Goal: Submit feedback/report problem: Submit feedback/report problem

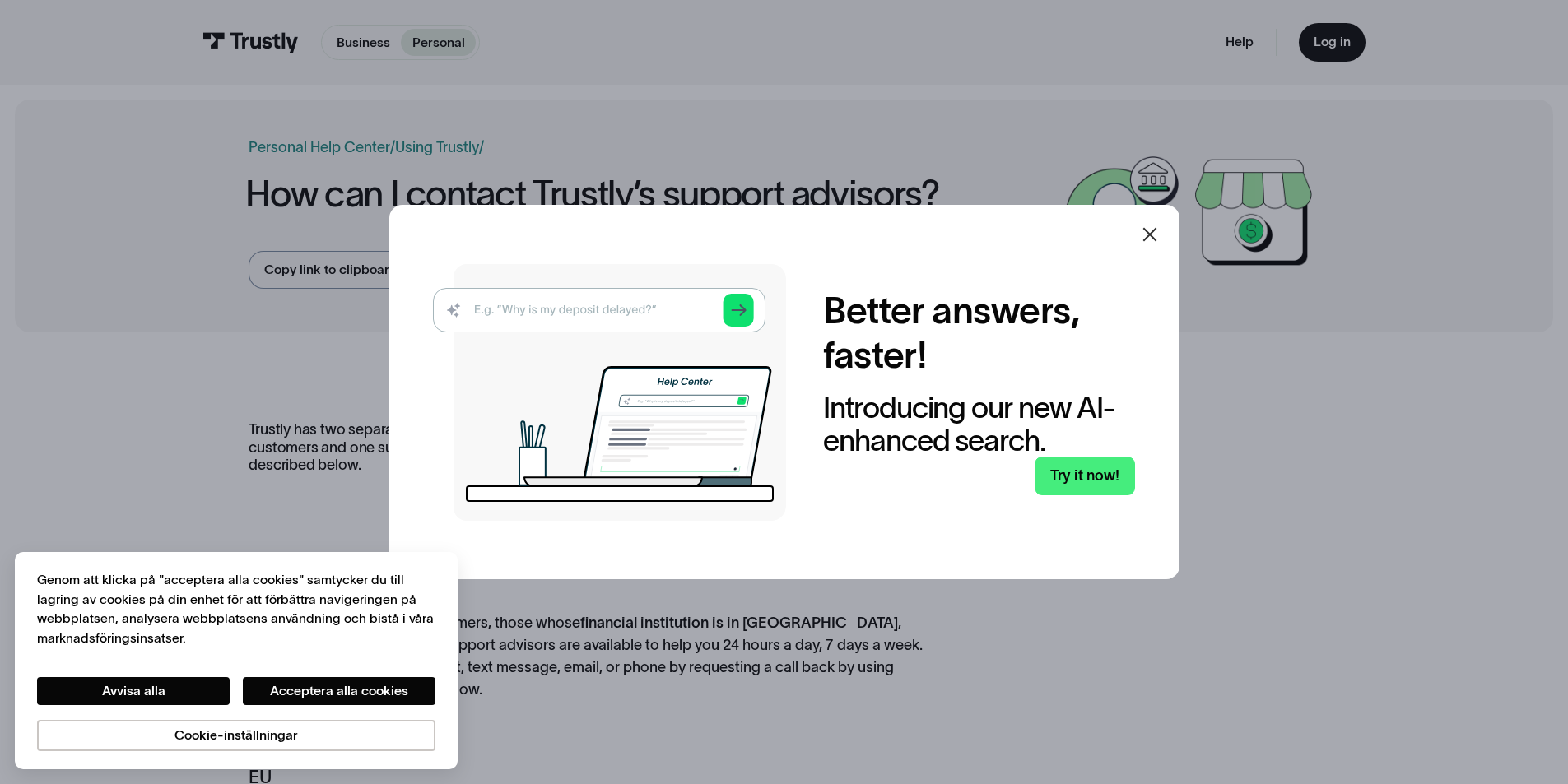
click at [1157, 232] on icon at bounding box center [1150, 234] width 14 height 14
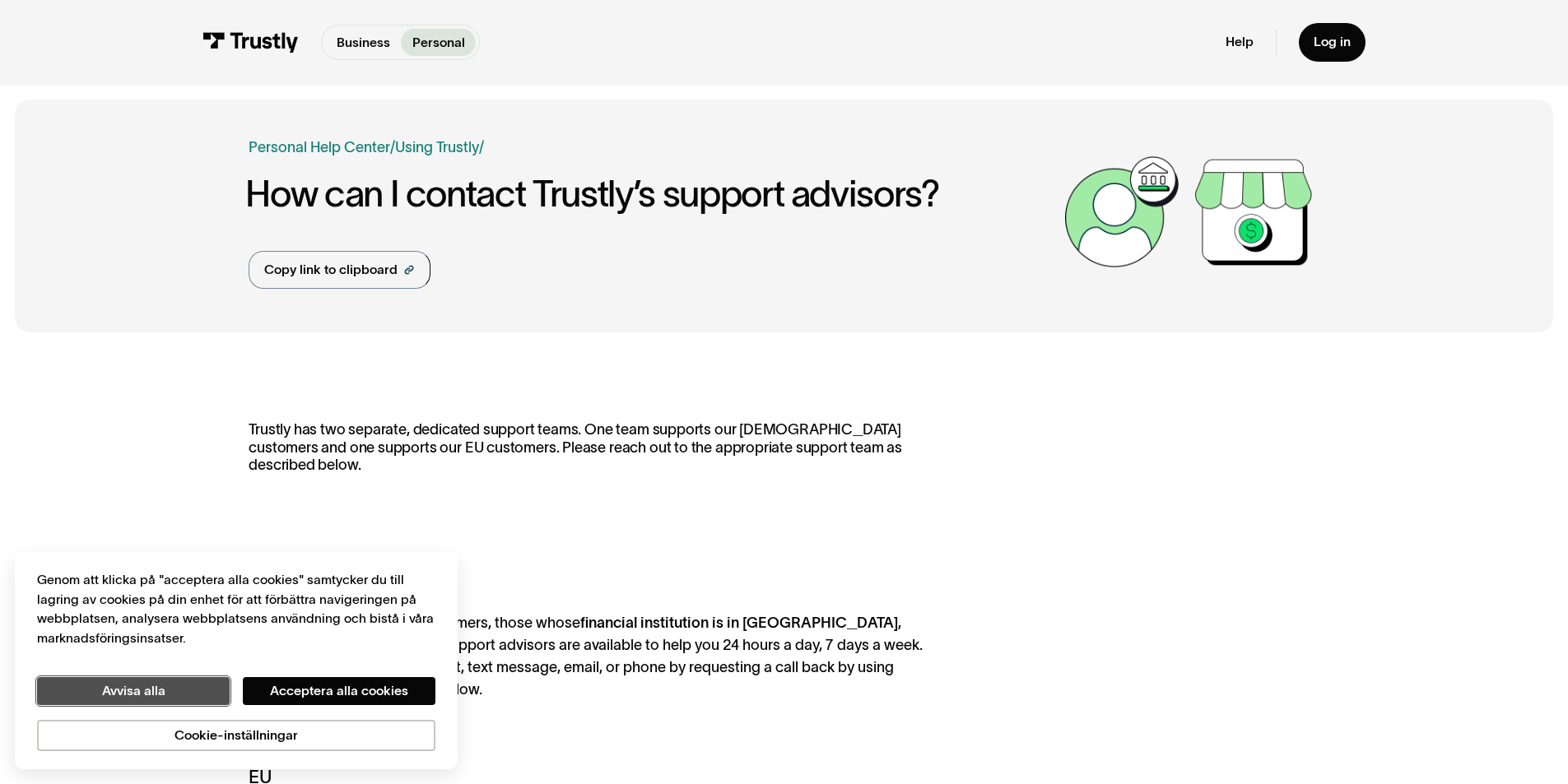
click at [204, 695] on button "Avvisa alla" at bounding box center [133, 691] width 192 height 28
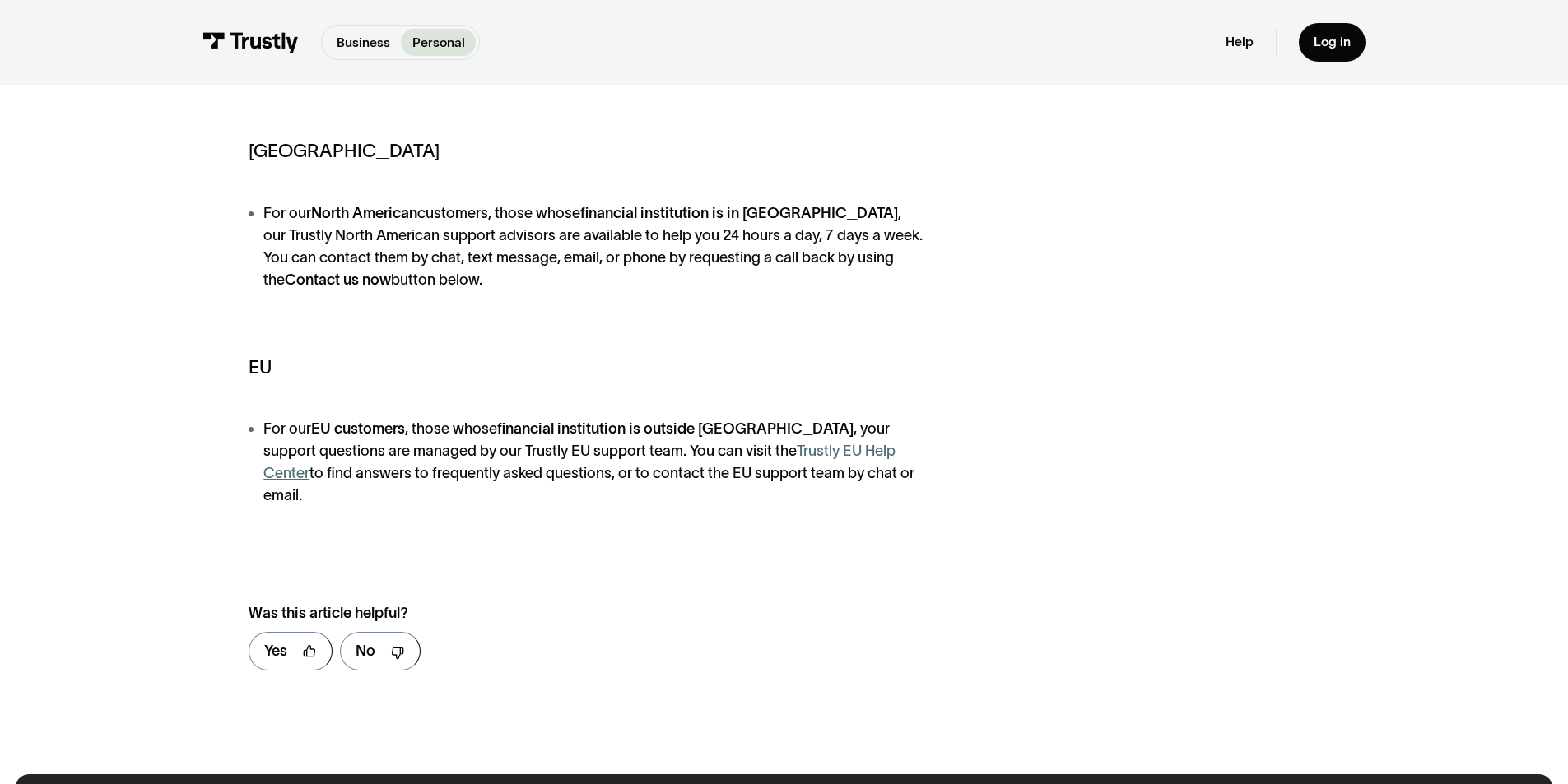
scroll to position [412, 0]
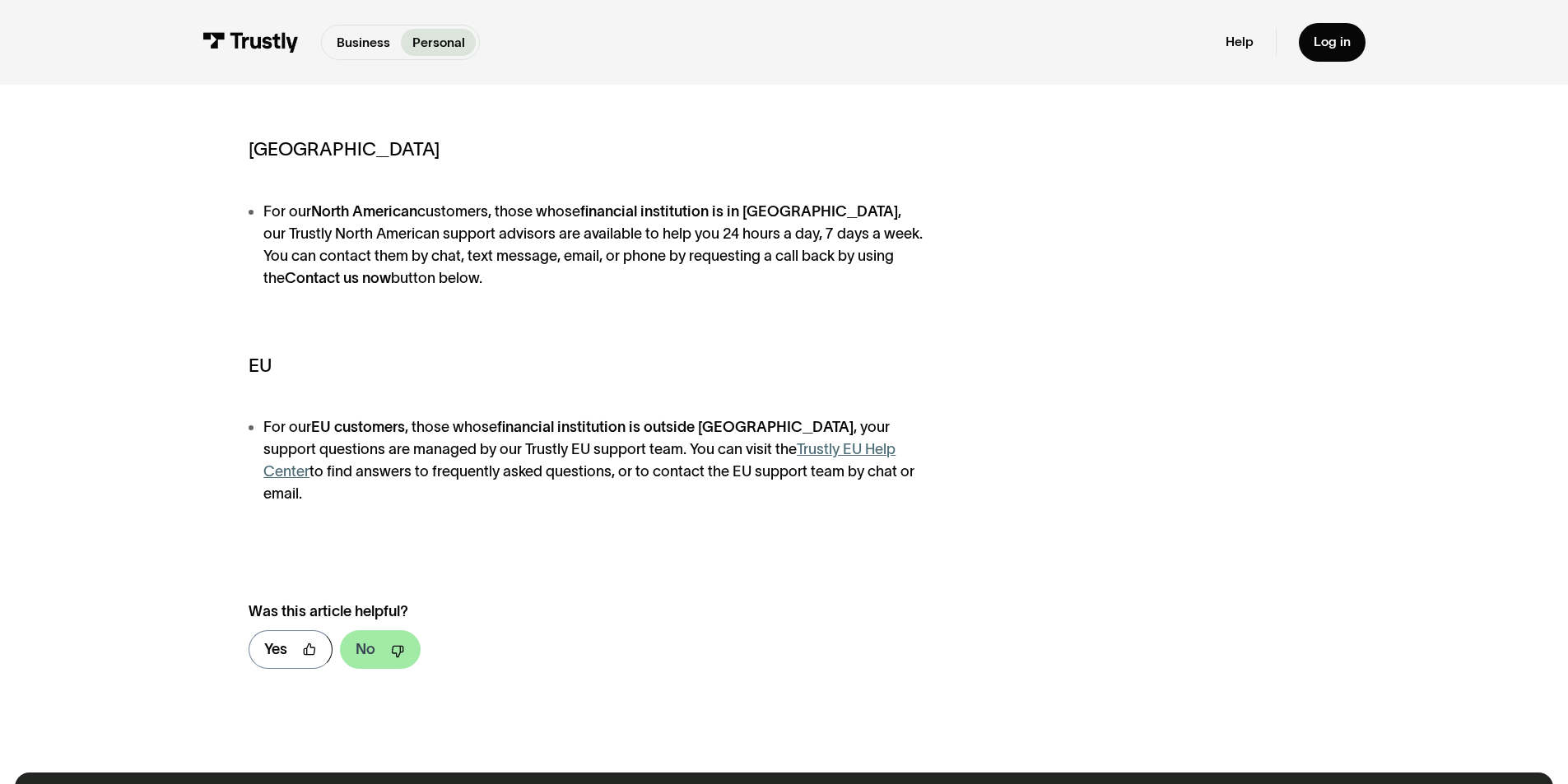
click at [359, 639] on div "No" at bounding box center [366, 649] width 20 height 22
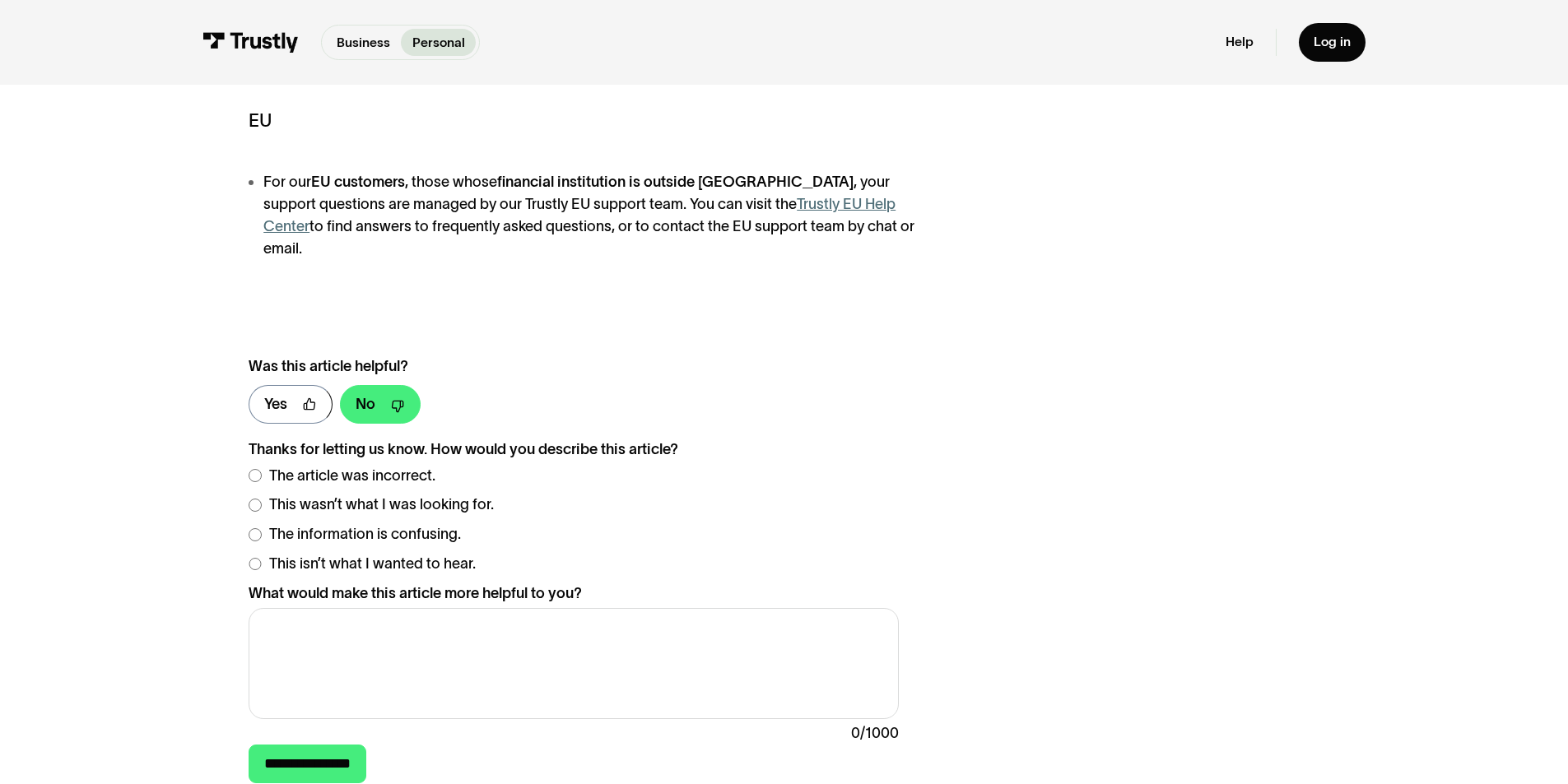
scroll to position [658, 0]
click at [303, 522] on span "The information is confusing." at bounding box center [365, 532] width 192 height 22
click at [311, 607] on textarea "What would make this article more helpful to you?" at bounding box center [573, 662] width 650 height 111
type textarea "i"
click at [266, 607] on textarea "i can't take contact with you for a long period of time." at bounding box center [573, 662] width 650 height 111
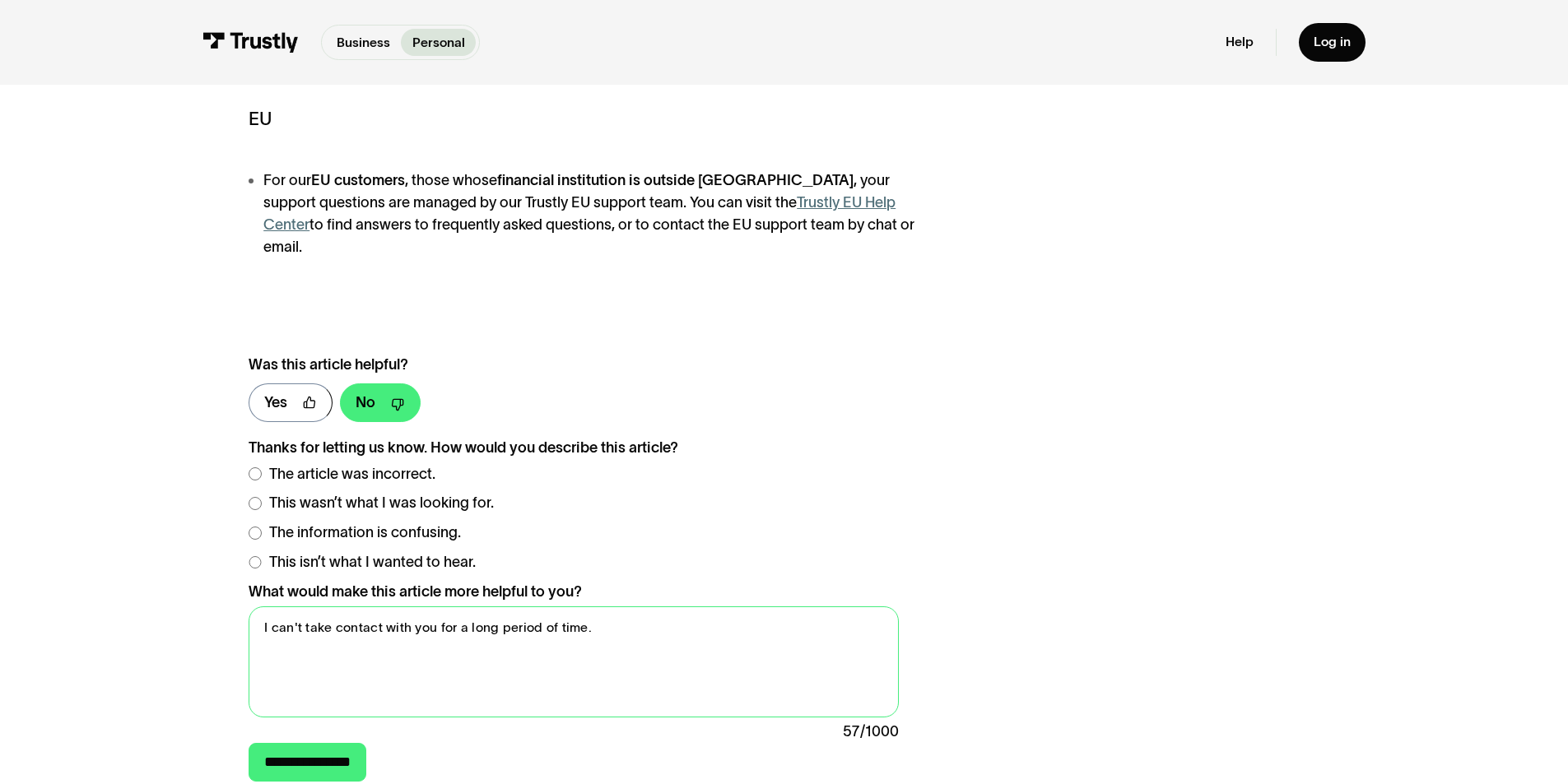
click at [629, 617] on textarea "I can't take contact with you for a long period of time." at bounding box center [573, 662] width 650 height 111
drag, startPoint x: 521, startPoint y: 635, endPoint x: 256, endPoint y: 626, distance: 265.2
click at [256, 626] on textarea "I can't take contact with you for a long period of time. I have sent you some m…" at bounding box center [573, 662] width 650 height 111
paste textarea "everal messages and have not received a single response, although I received an…"
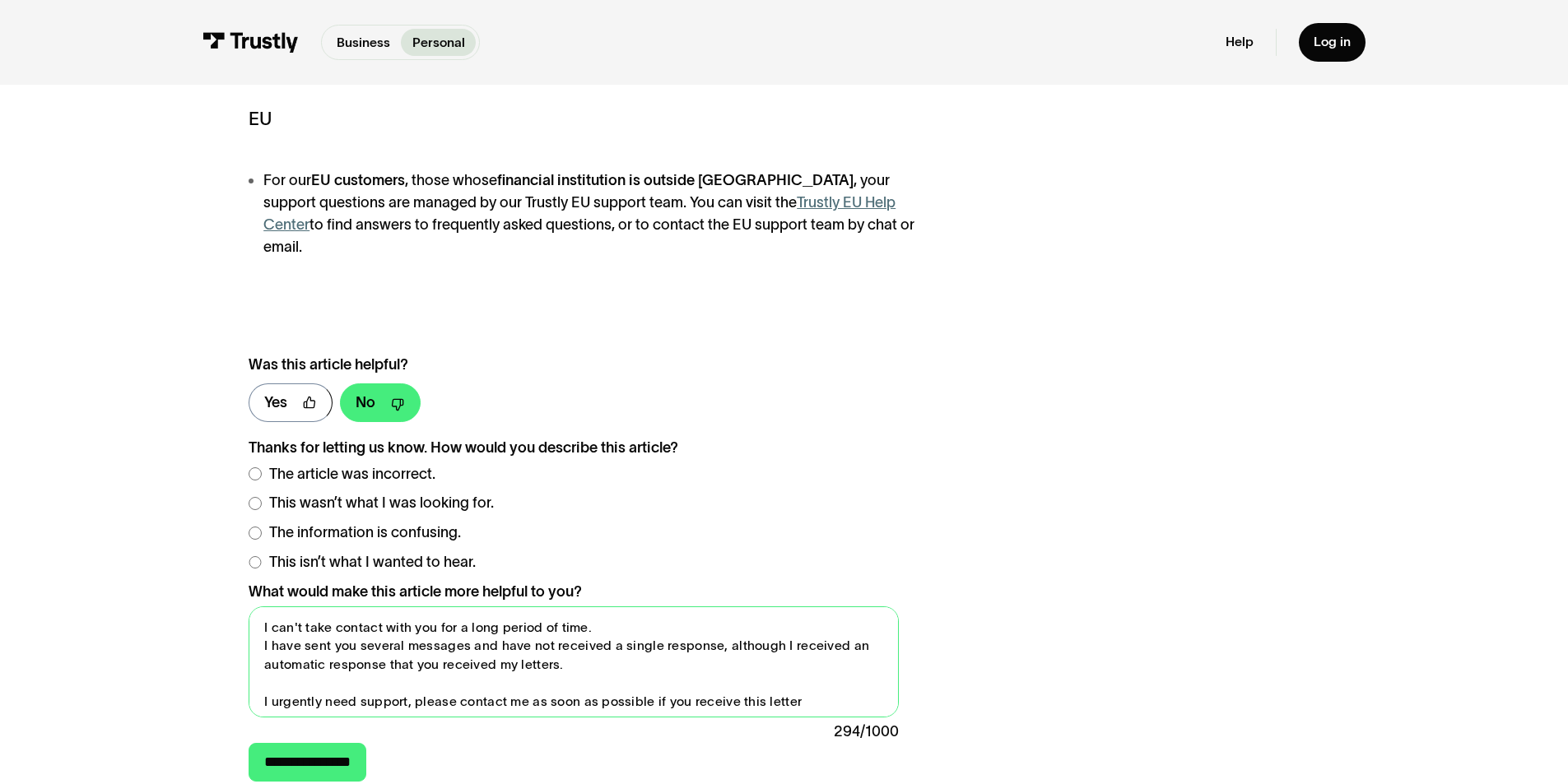
click at [295, 668] on textarea "I can't take contact with you for a long period of time. I have sent you severa…" at bounding box center [573, 662] width 650 height 111
click at [797, 672] on textarea "I can't take contact with you for a long period of time. I have sent you severa…" at bounding box center [573, 662] width 650 height 111
click at [791, 670] on textarea "I can't take contact with you for a long period of time. I have sent you severa…" at bounding box center [573, 662] width 650 height 111
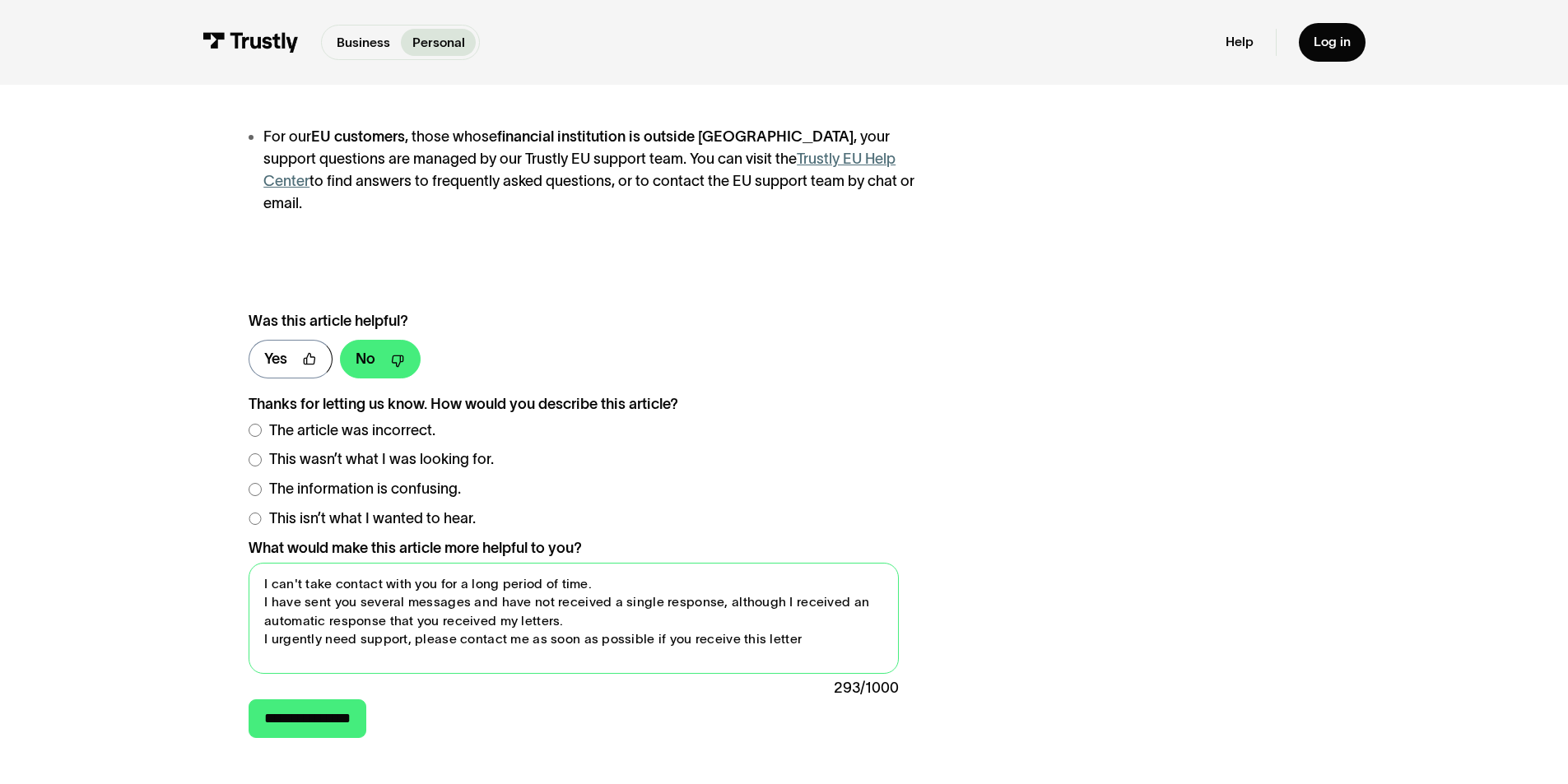
scroll to position [740, 0]
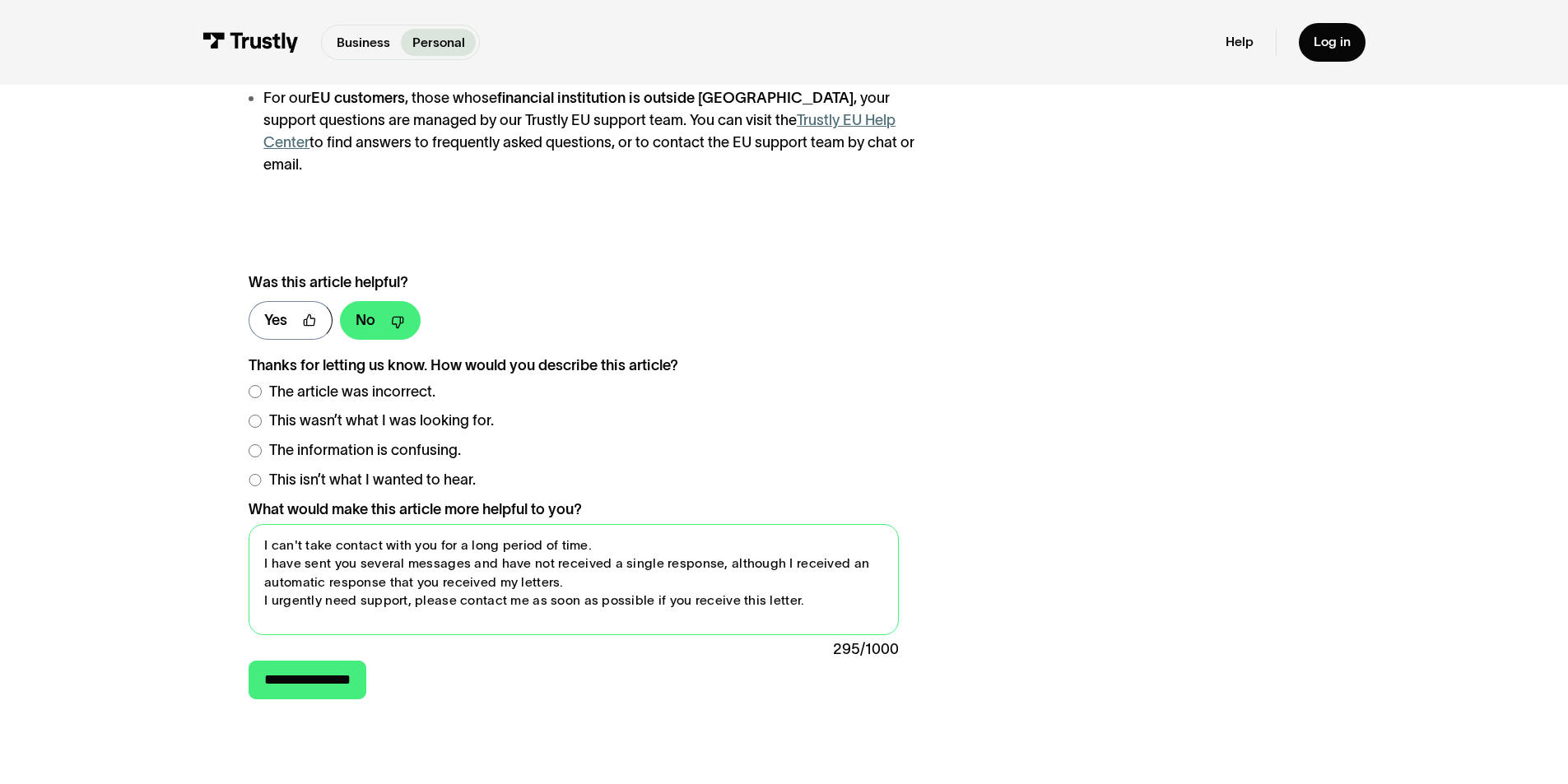
click at [270, 583] on textarea "I can't take contact with you for a long period of time. I have sent you severa…" at bounding box center [573, 579] width 650 height 111
click at [259, 586] on textarea "I can't take contact with you for a long period of time. I have sent you severa…" at bounding box center [573, 579] width 650 height 111
click at [317, 584] on textarea "I can't take contact with you for a long period of time. I have sent you severa…" at bounding box center [573, 579] width 650 height 111
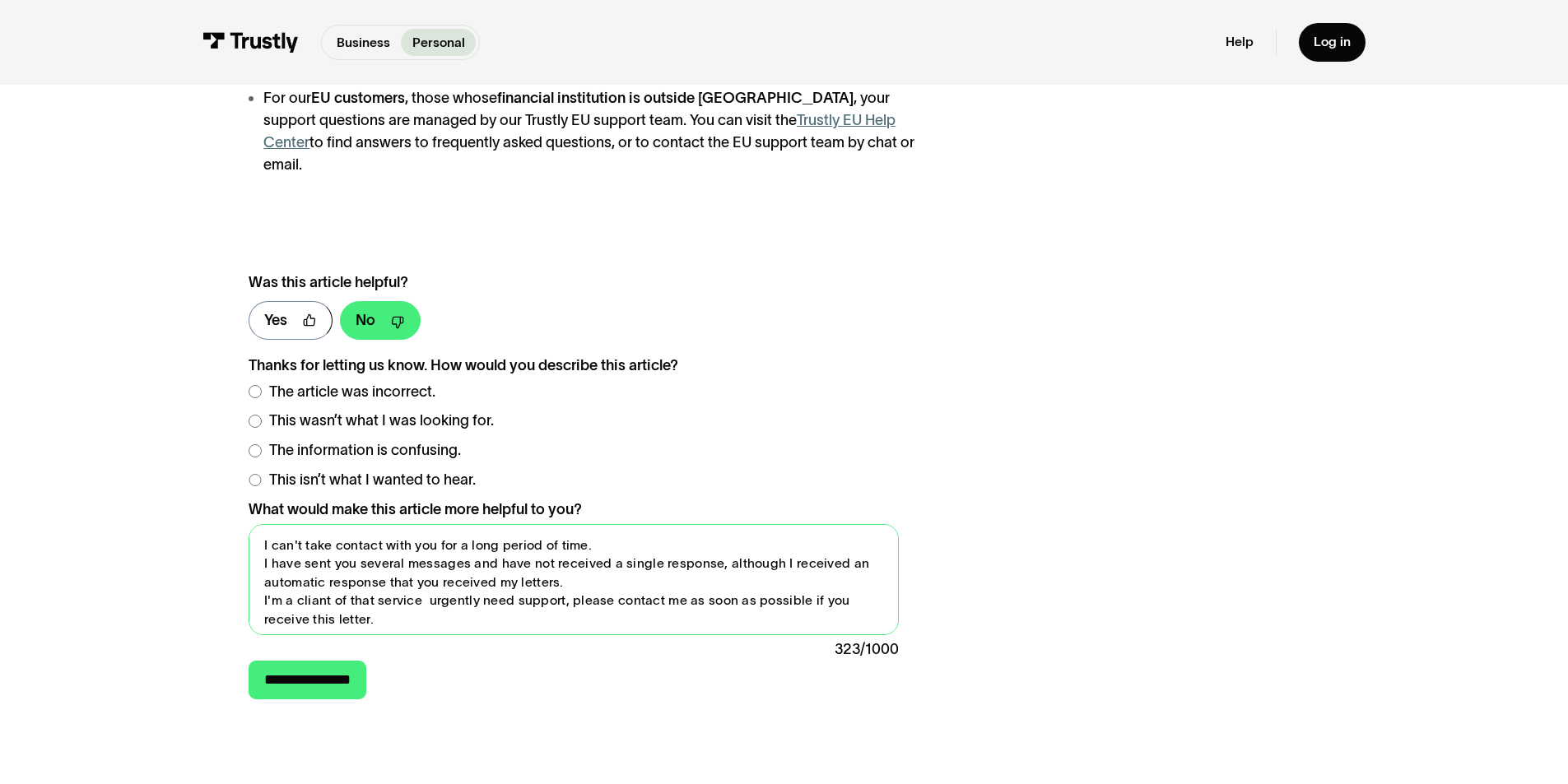
click at [317, 584] on textarea "I can't take contact with you for a long period of time. I have sent you severa…" at bounding box center [573, 579] width 650 height 111
drag, startPoint x: 330, startPoint y: 581, endPoint x: 295, endPoint y: 581, distance: 35.0
click at [295, 581] on textarea "I can't take contact with you for a long period of time. I have sent you severa…" at bounding box center [573, 579] width 650 height 111
click at [314, 586] on textarea "I can't take contact with you for a long period of time. I have sent you severa…" at bounding box center [573, 579] width 650 height 111
click at [378, 601] on textarea "I can't take contact with you for a long period of time. I have sent you severa…" at bounding box center [573, 579] width 650 height 111
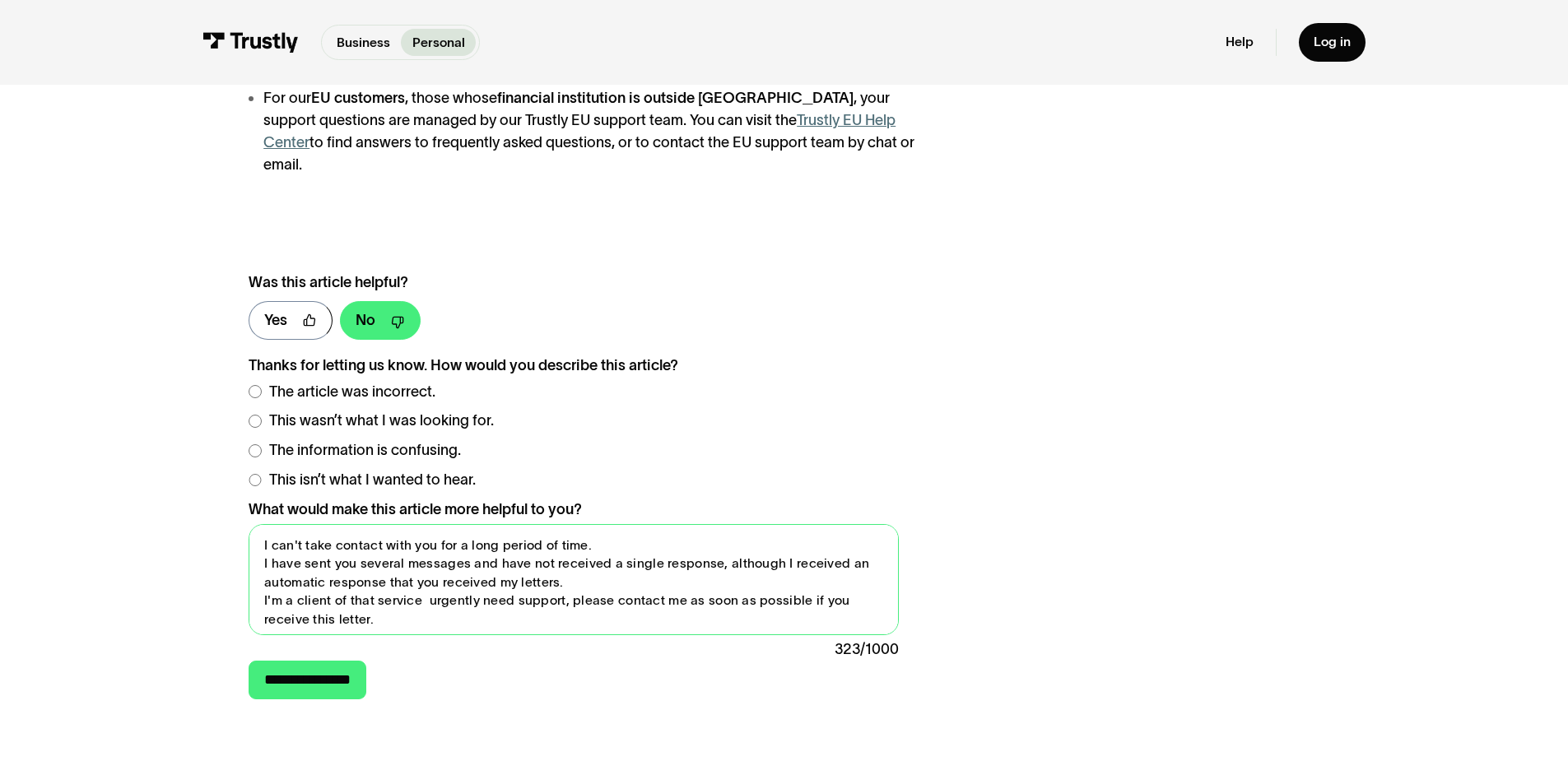
click at [420, 586] on textarea "I can't take contact with you for a long period of time. I have sent you severa…" at bounding box center [573, 579] width 650 height 111
click at [465, 585] on textarea "I can't take contact with you for a long period of time. I have sent you severa…" at bounding box center [573, 579] width 650 height 111
click at [411, 607] on textarea "I can't take contact with you for a long period of time. I have sent you severa…" at bounding box center [573, 579] width 650 height 111
click at [421, 605] on textarea "I can't take contact with you for a long period of time. I have sent you severa…" at bounding box center [573, 579] width 650 height 111
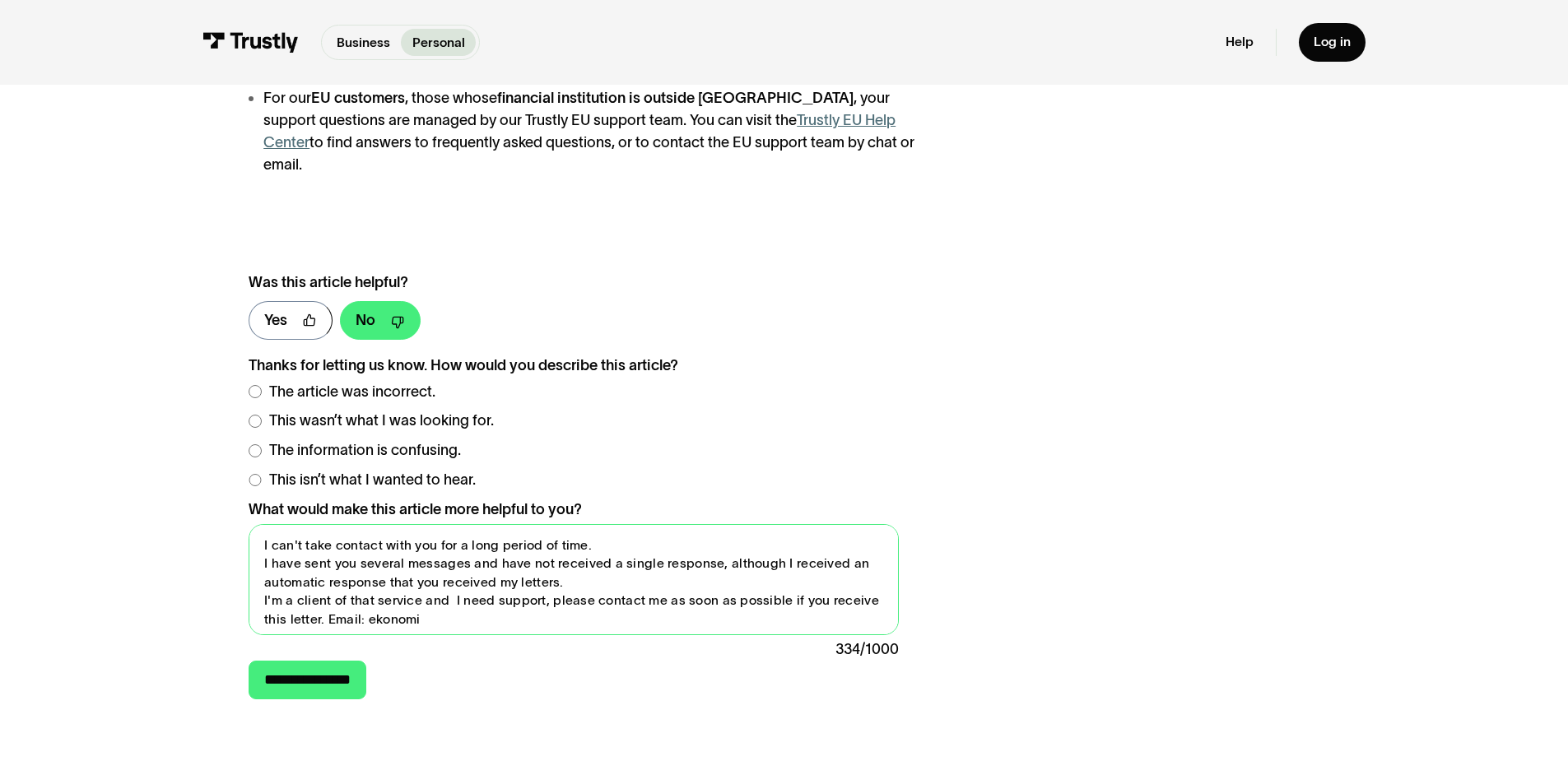
click at [438, 603] on textarea "I can't take contact with you for a long period of time. I have sent you severa…" at bounding box center [573, 579] width 650 height 111
click at [435, 603] on textarea "I can't take contact with you for a long period of time. I have sent you severa…" at bounding box center [573, 579] width 650 height 111
click at [422, 600] on textarea "I can't take contact with you for a long period of time. I have sent you severa…" at bounding box center [573, 579] width 650 height 111
type textarea "I can't take contact with you for a long period of time. I have sent you severa…"
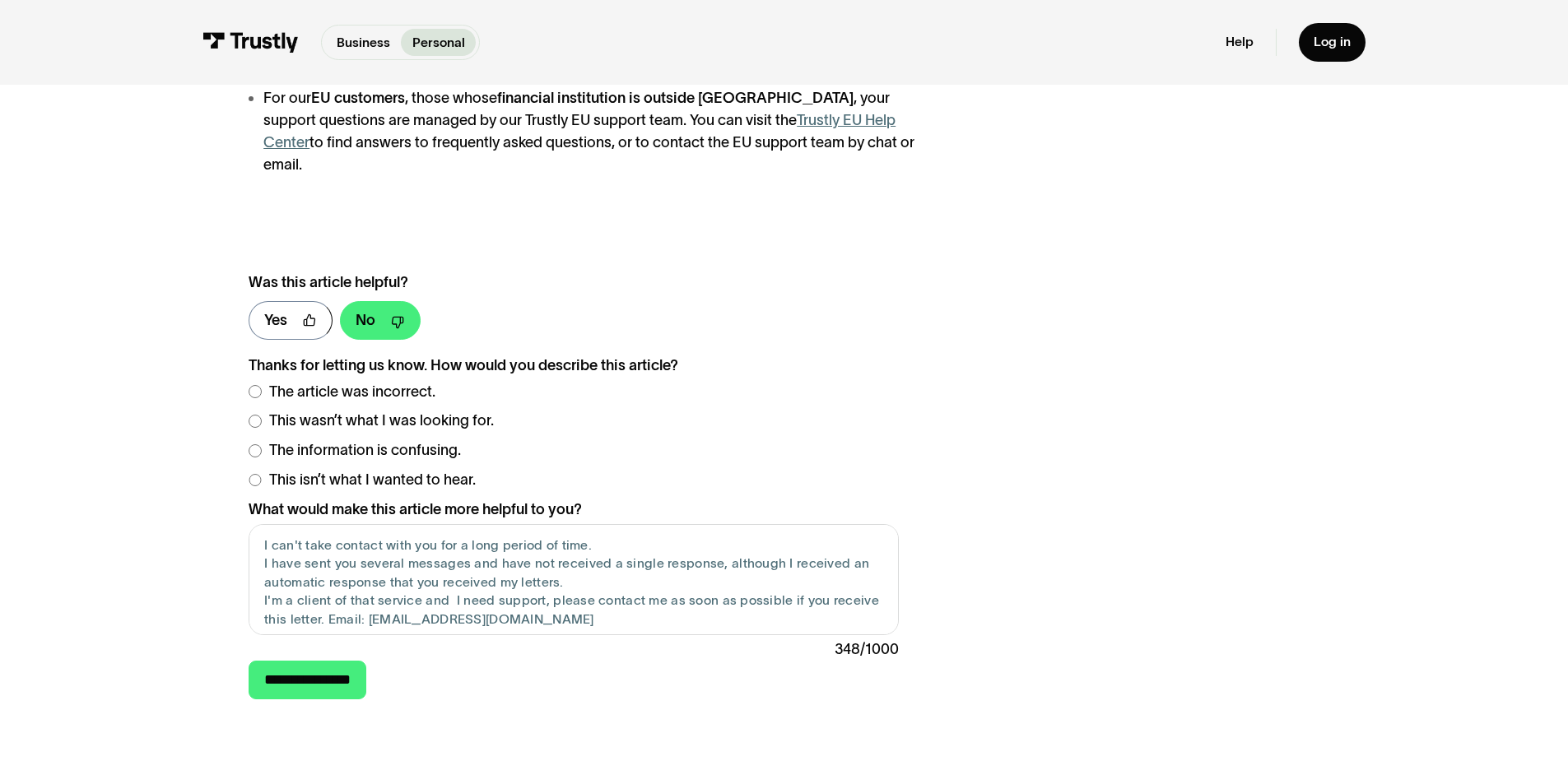
click at [499, 639] on div "348 /1000" at bounding box center [573, 649] width 650 height 22
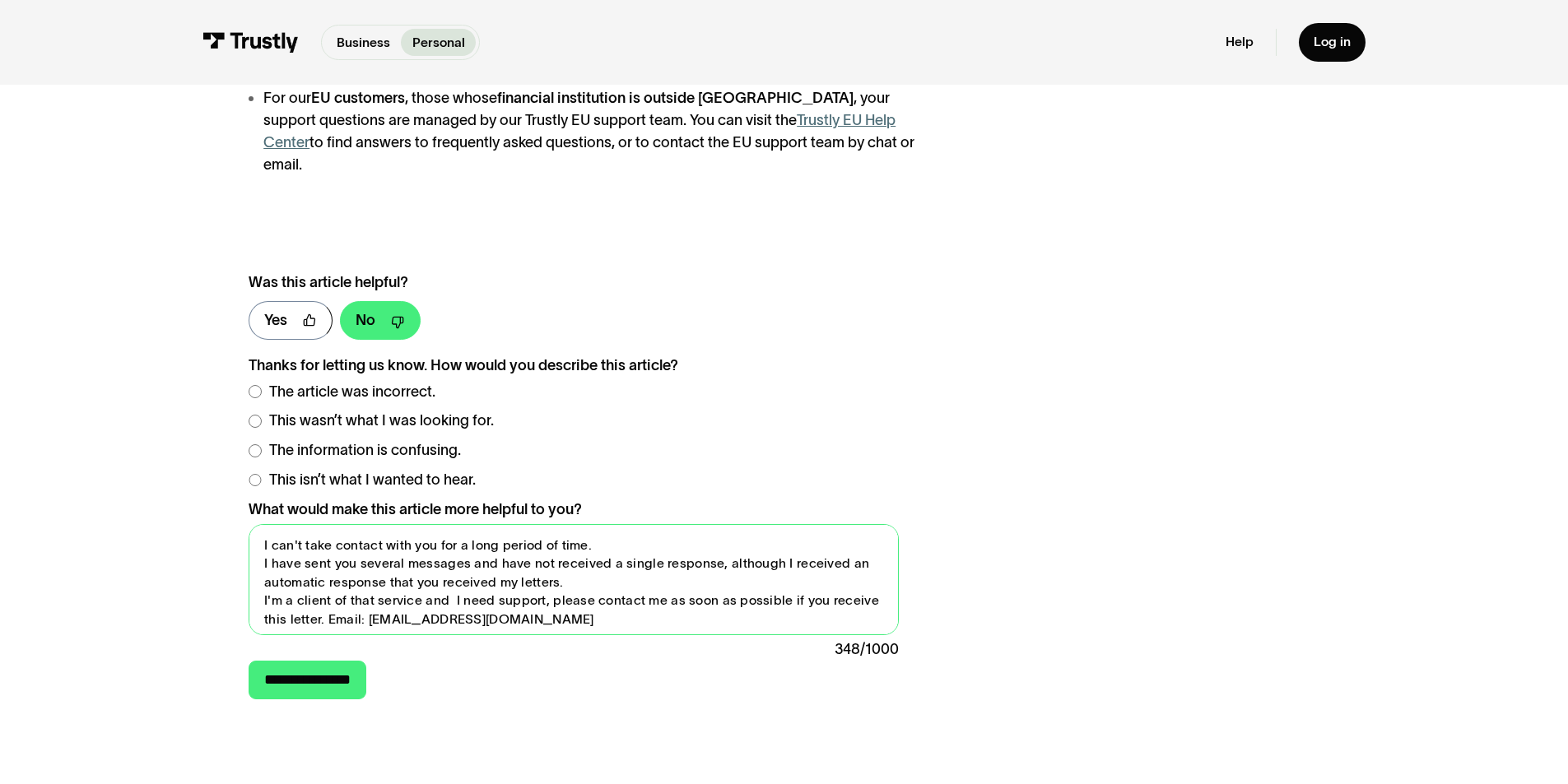
click at [516, 597] on textarea "I can't take contact with you for a long period of time. I have sent you severa…" at bounding box center [573, 579] width 650 height 111
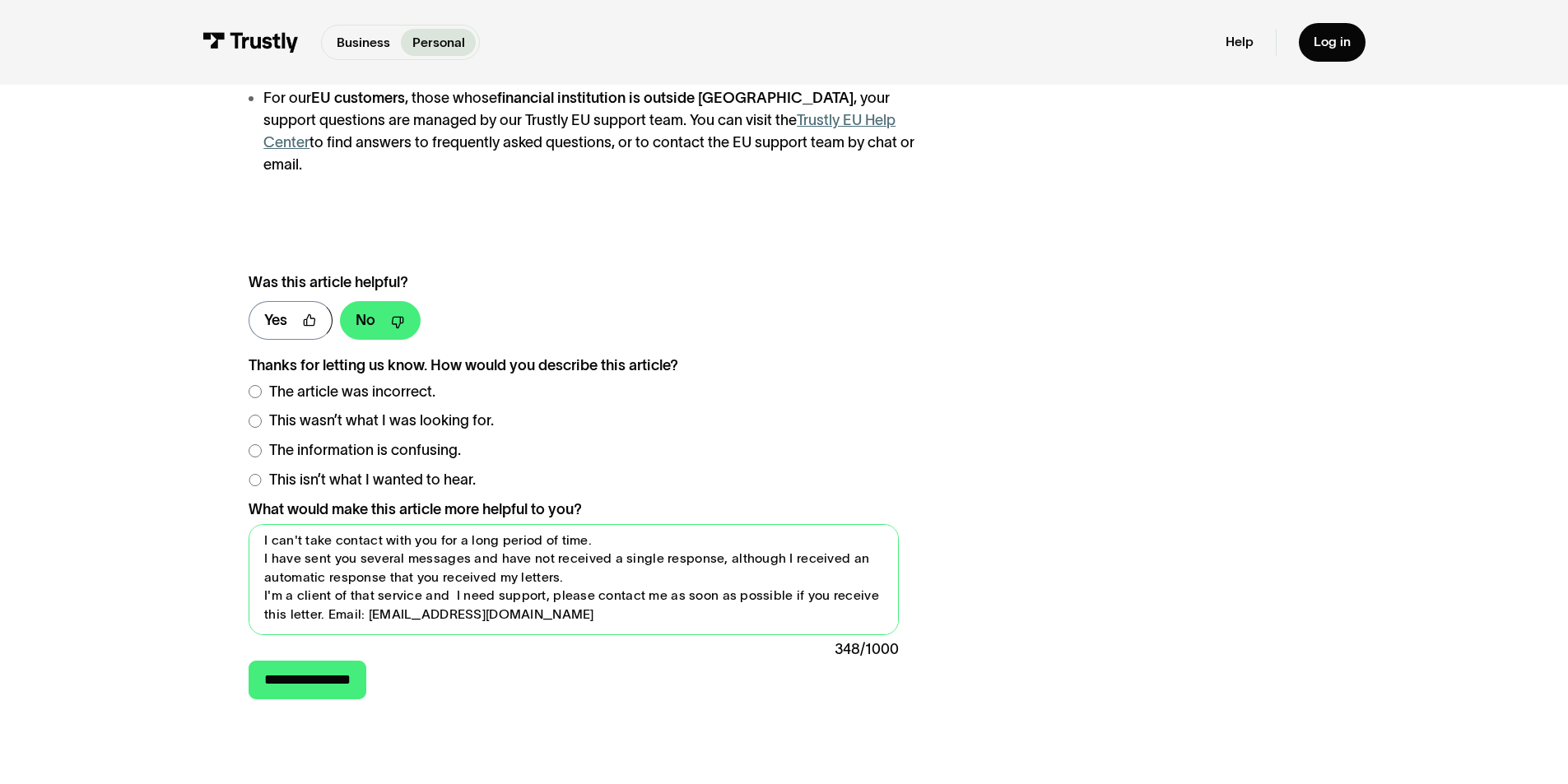
click at [331, 559] on textarea "I can't take contact with you for a long period of time. I have sent you severa…" at bounding box center [573, 579] width 650 height 111
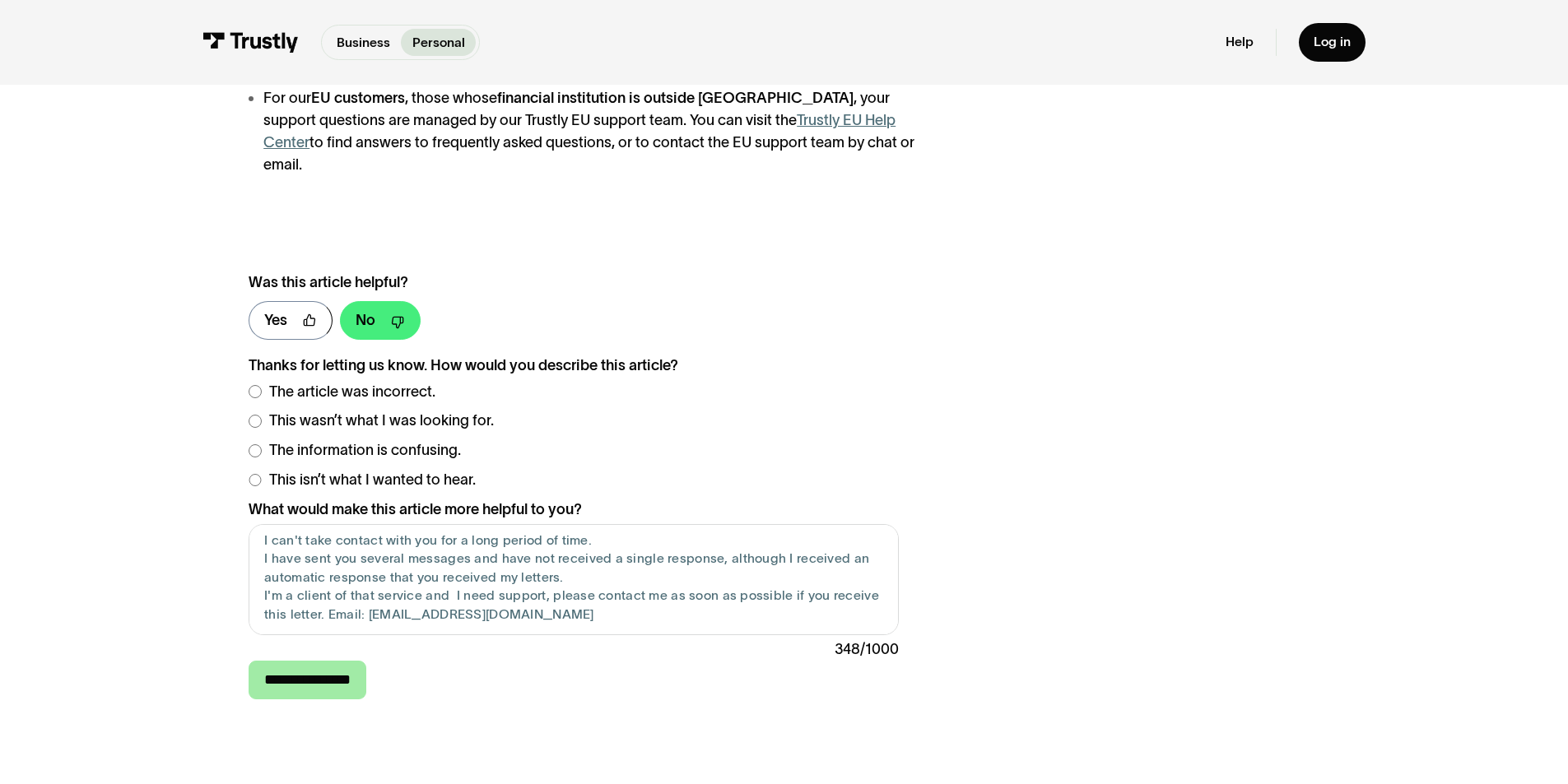
click at [311, 661] on input "**********" at bounding box center [307, 680] width 118 height 38
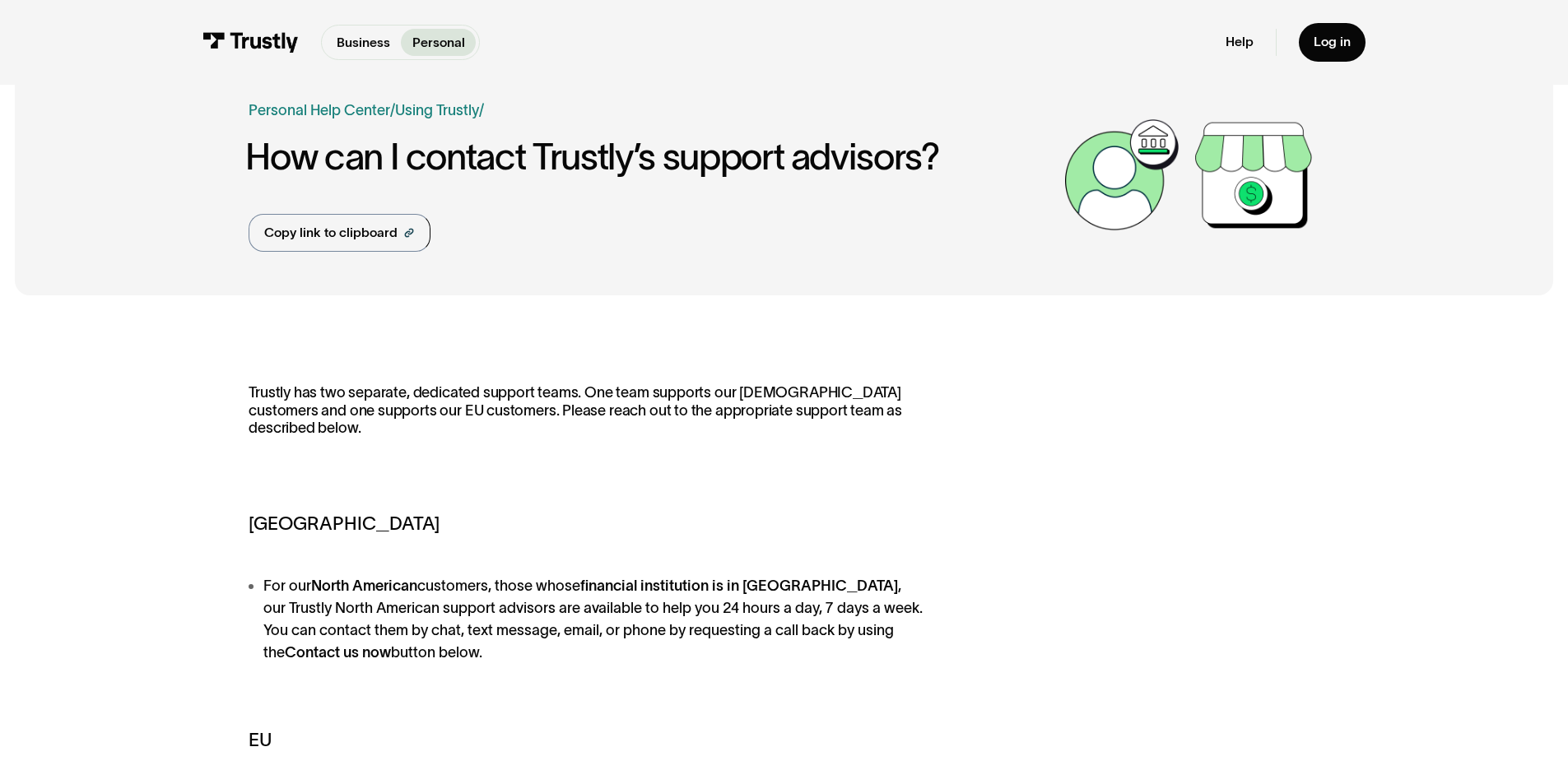
scroll to position [0, 0]
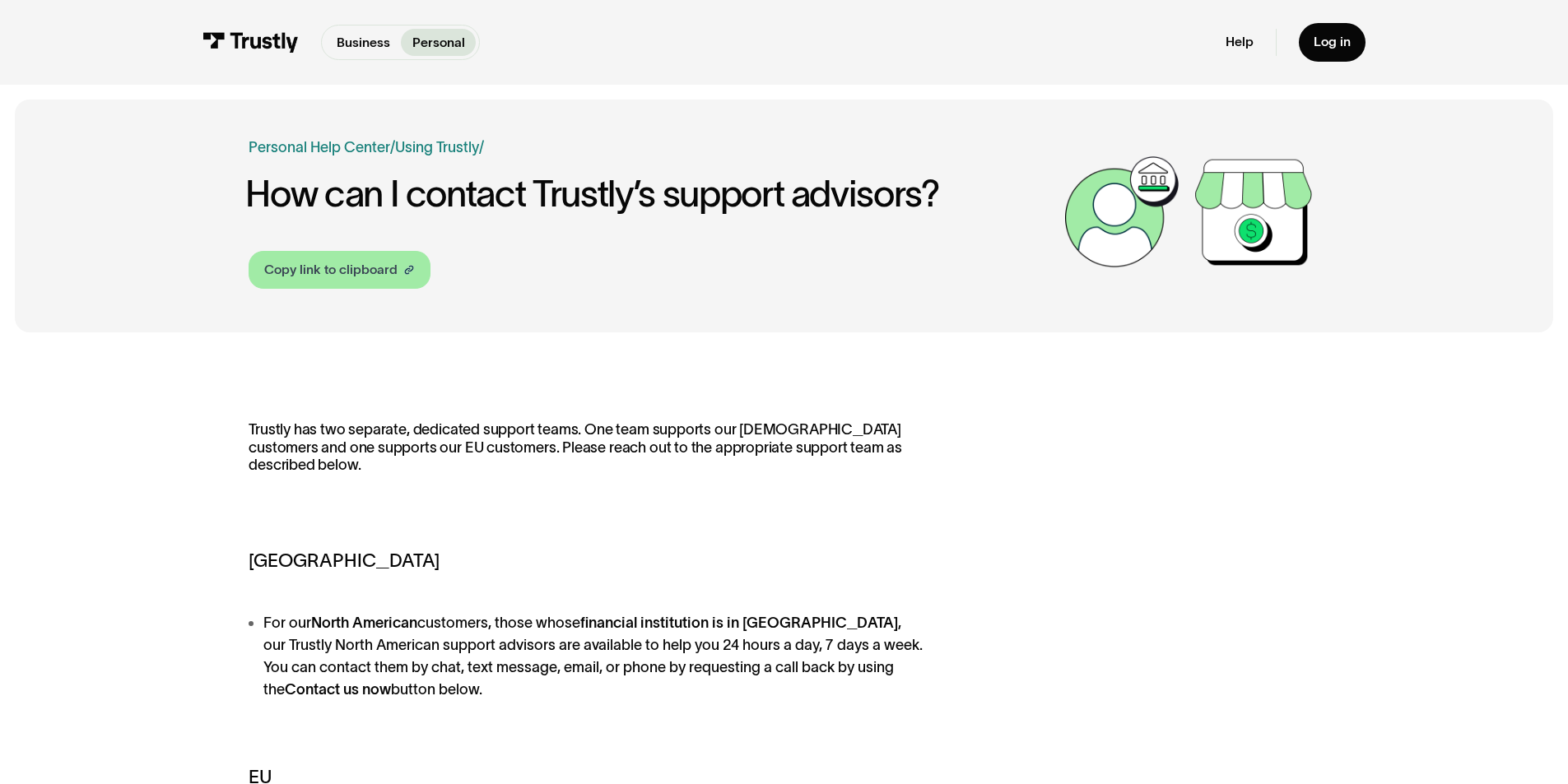
click at [352, 278] on div "Copy link to clipboard" at bounding box center [331, 270] width 134 height 20
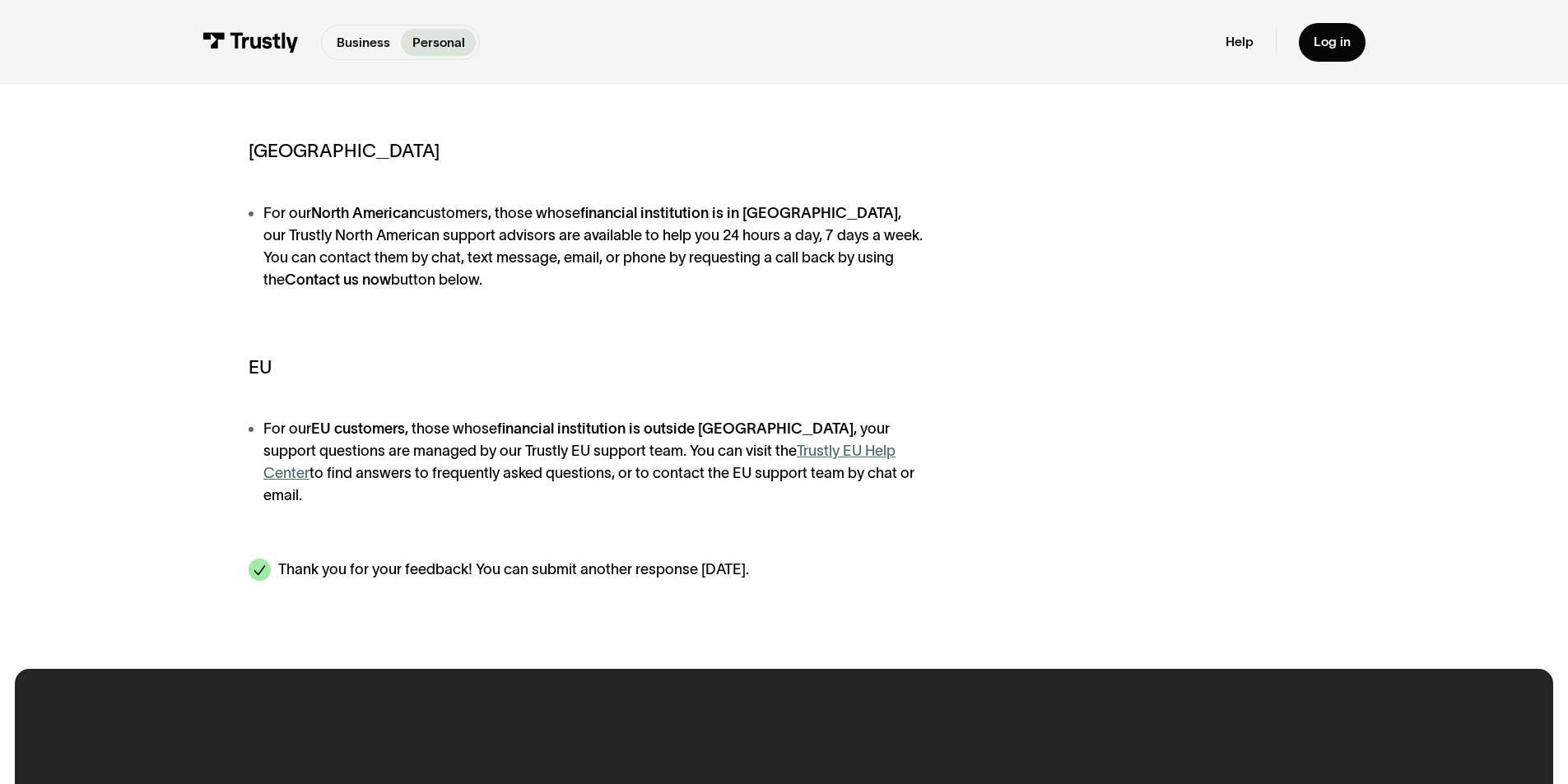
scroll to position [412, 0]
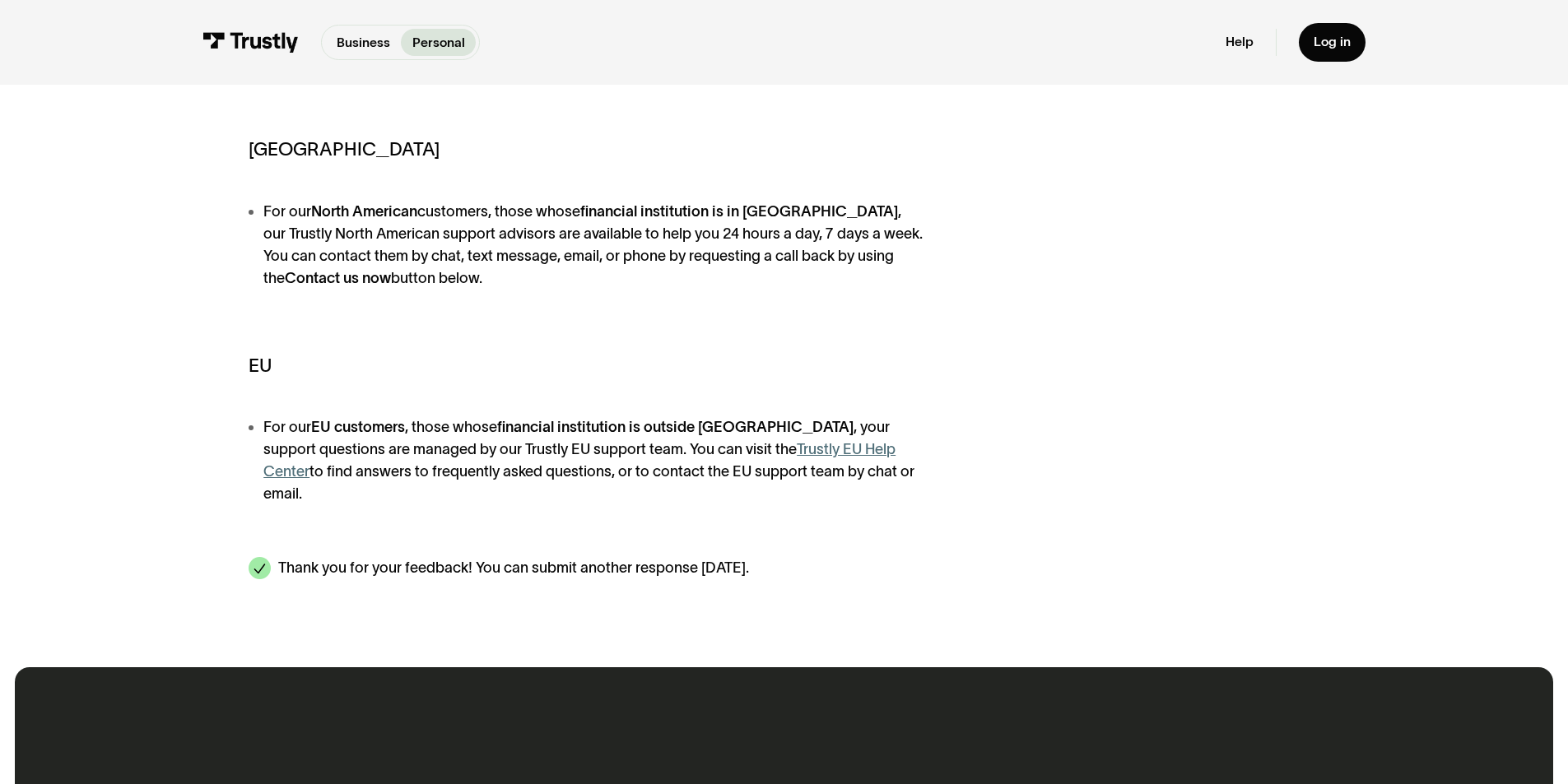
click at [636, 455] on li "For our EU customers , those whose financial institution is outside North Ameri…" at bounding box center [593, 461] width 689 height 89
click at [799, 458] on link "Trustly EU Help Center" at bounding box center [579, 461] width 632 height 38
